Goal: Task Accomplishment & Management: Use online tool/utility

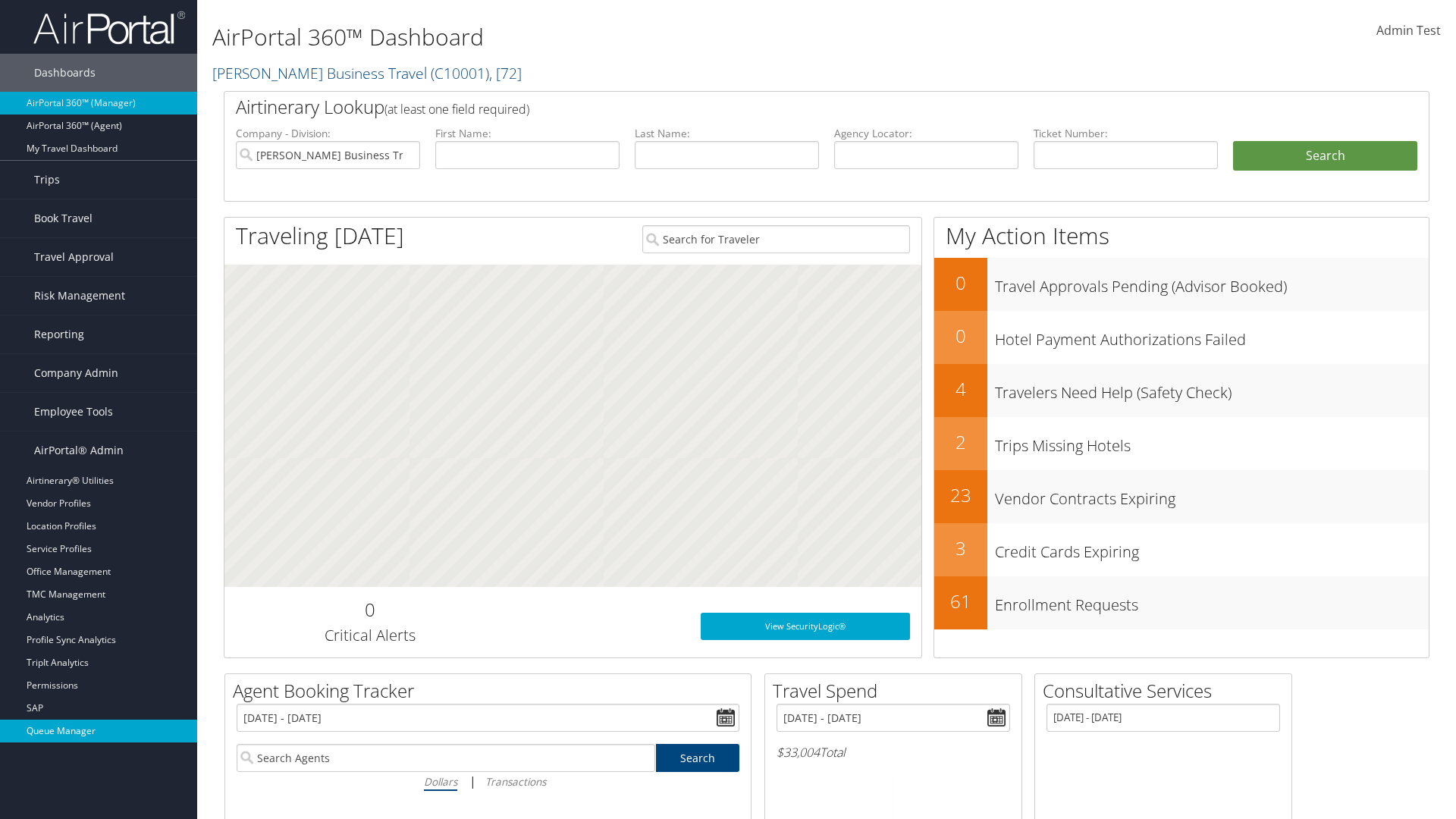
click at [99, 731] on link "Queue Manager" at bounding box center [99, 731] width 197 height 23
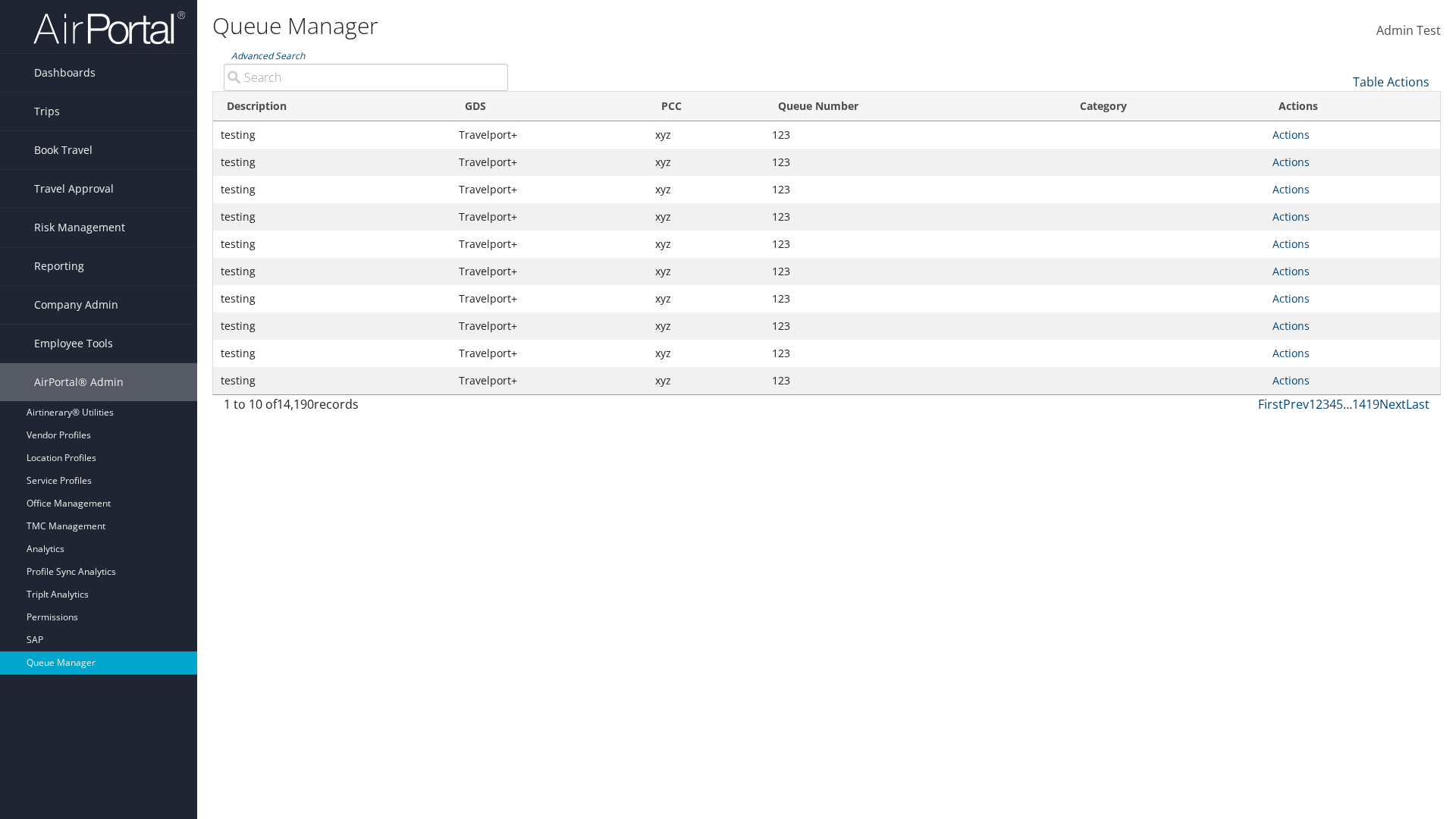
click at [1391, 82] on link "Table Actions" at bounding box center [1391, 82] width 77 height 17
click at [1340, 105] on link "View Errors" at bounding box center [1340, 105] width 199 height 26
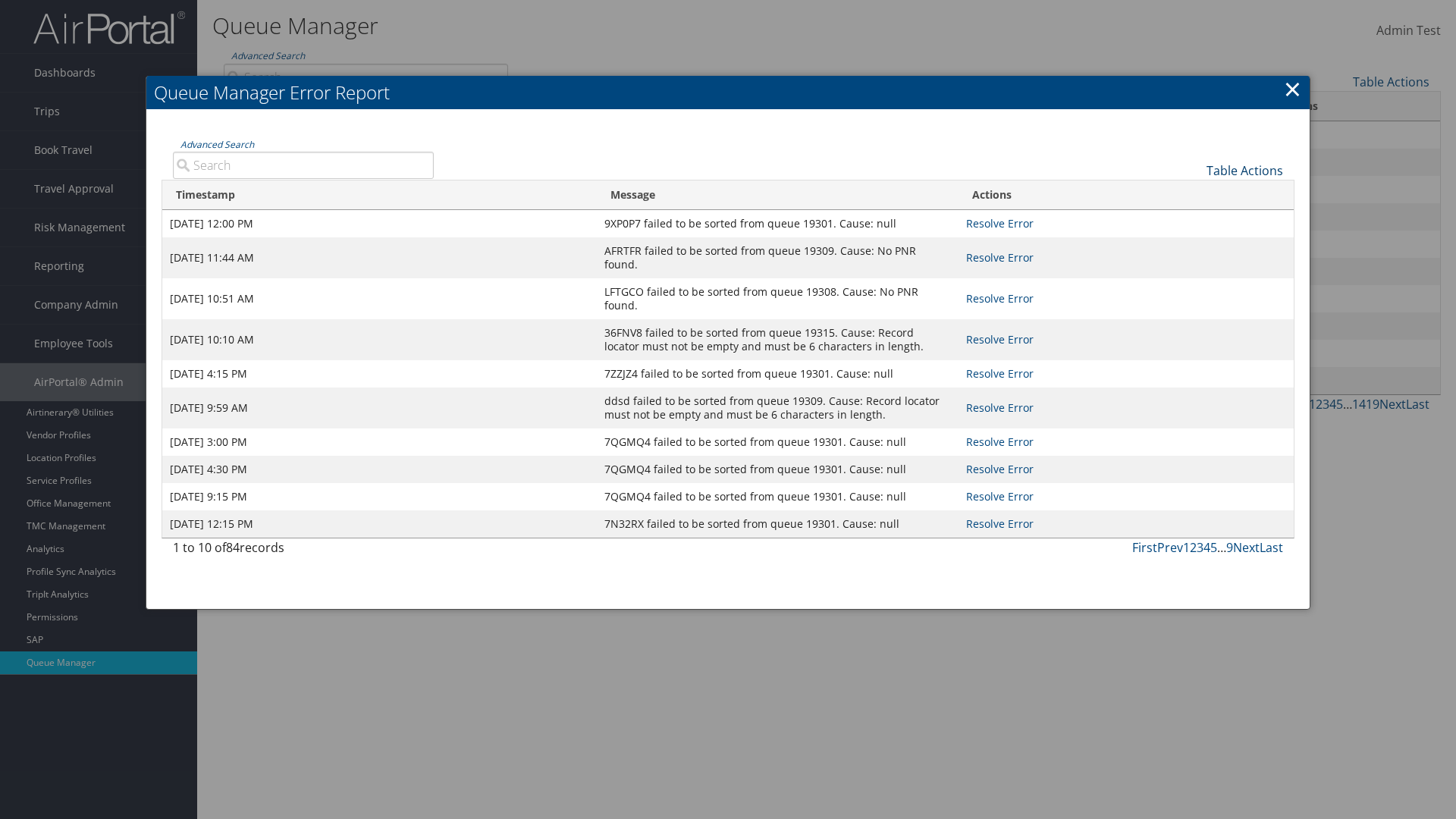
click at [1244, 170] on link "Table Actions" at bounding box center [1245, 171] width 77 height 17
click at [1194, 219] on link "Page Length" at bounding box center [1194, 220] width 199 height 26
click at [869, 158] on div "Table Actions" at bounding box center [870, 159] width 850 height 43
click at [1244, 170] on link "Table Actions" at bounding box center [1245, 171] width 77 height 17
click at [217, 144] on link "Advanced Search" at bounding box center [217, 144] width 74 height 13
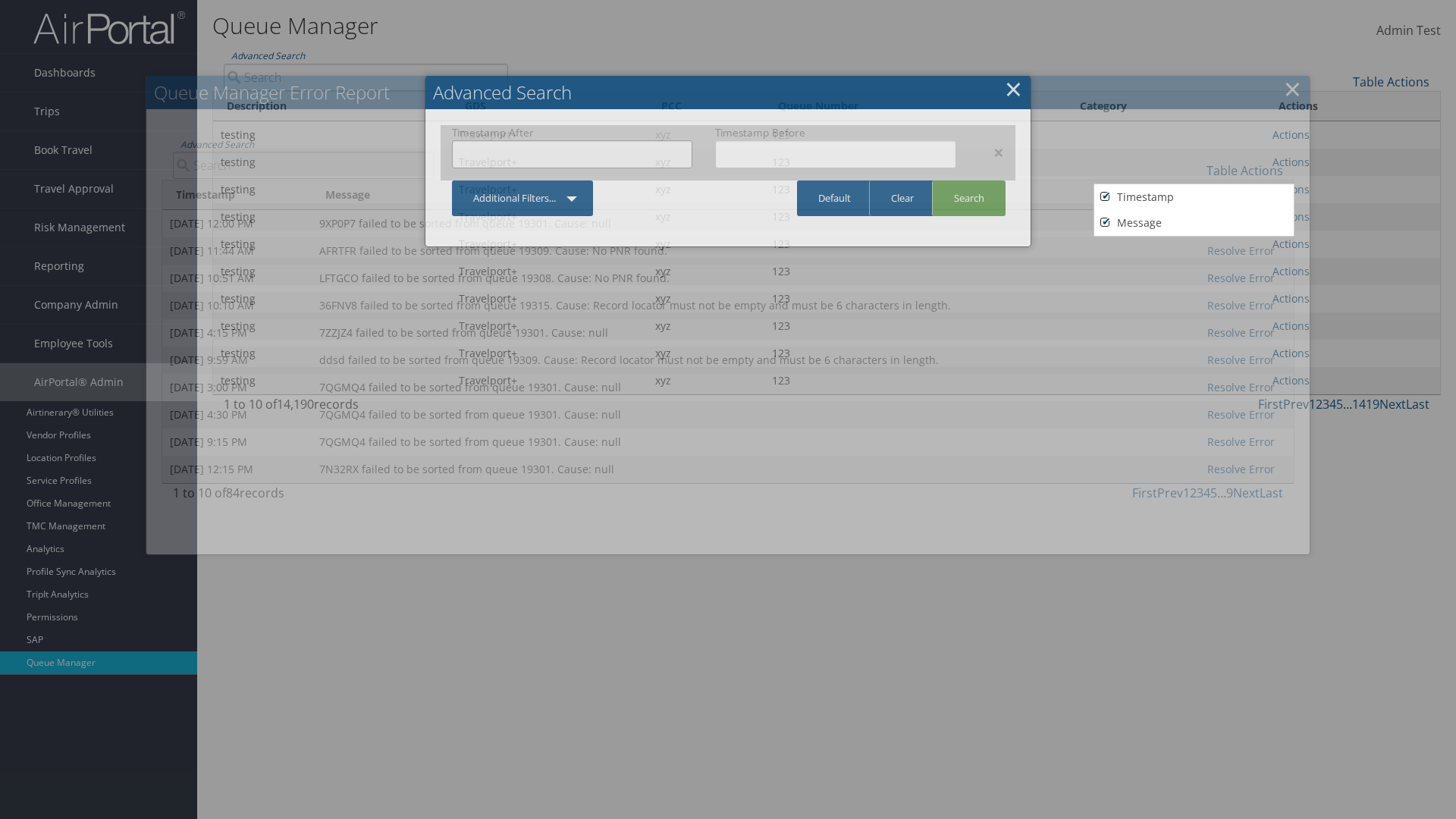
click at [571, 154] on input "text" at bounding box center [572, 154] width 240 height 28
type input "[DATE]"
click at [835, 154] on input "text" at bounding box center [835, 154] width 240 height 28
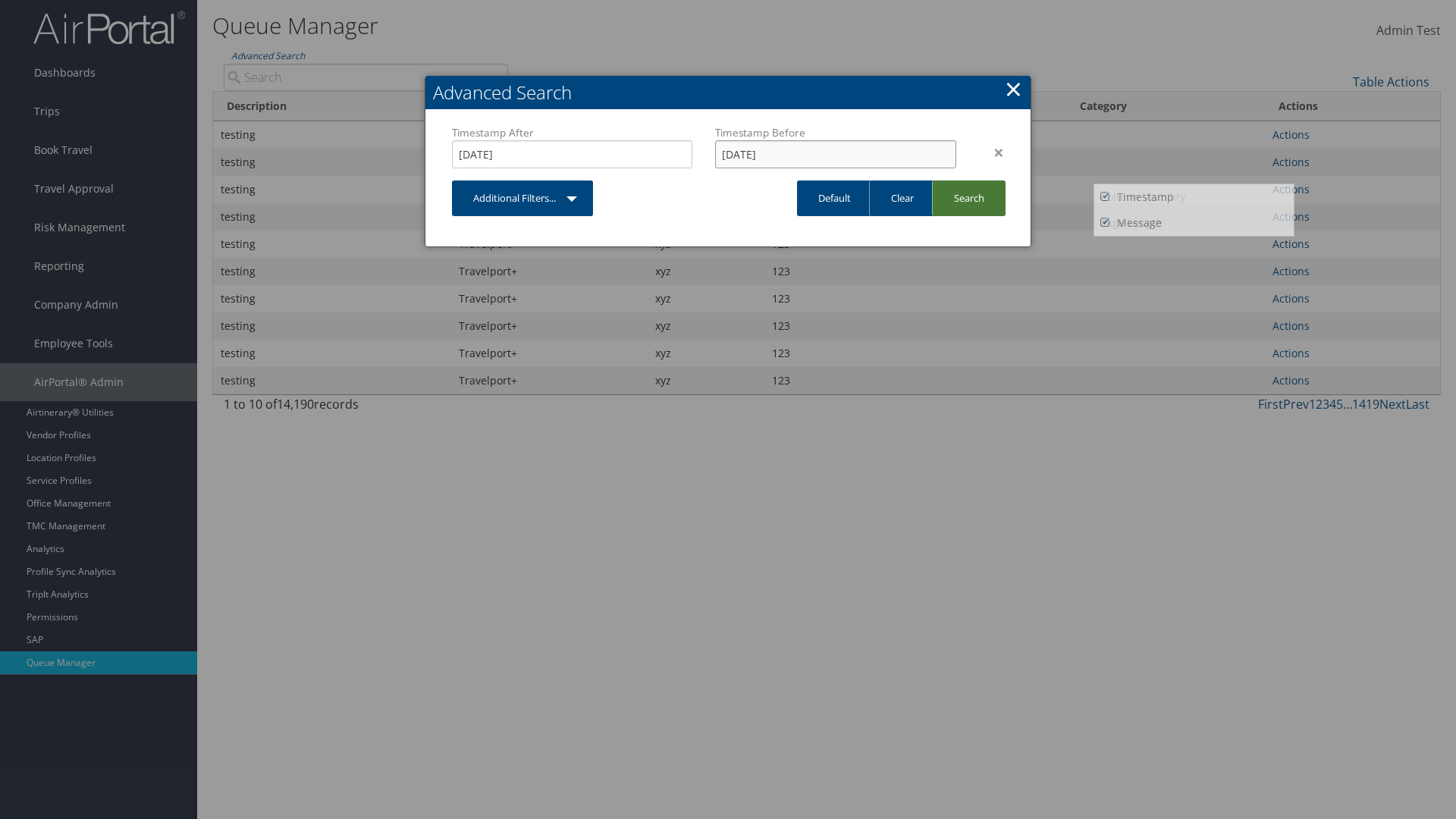
type input "[DATE]"
click at [968, 198] on link "Search" at bounding box center [968, 198] width 74 height 35
